Goal: Find specific page/section: Find specific page/section

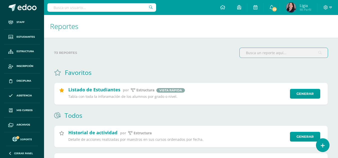
click at [107, 6] on input "text" at bounding box center [101, 7] width 109 height 9
type input "sanchez tena"
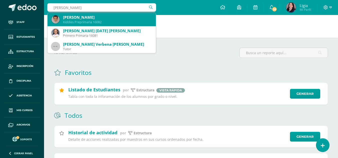
click at [100, 20] on div "Zahid Santhiago Sánchez Tenas" at bounding box center [107, 17] width 89 height 5
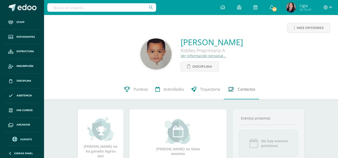
click at [240, 89] on span "Contactos" at bounding box center [247, 89] width 18 height 5
